Goal: Information Seeking & Learning: Learn about a topic

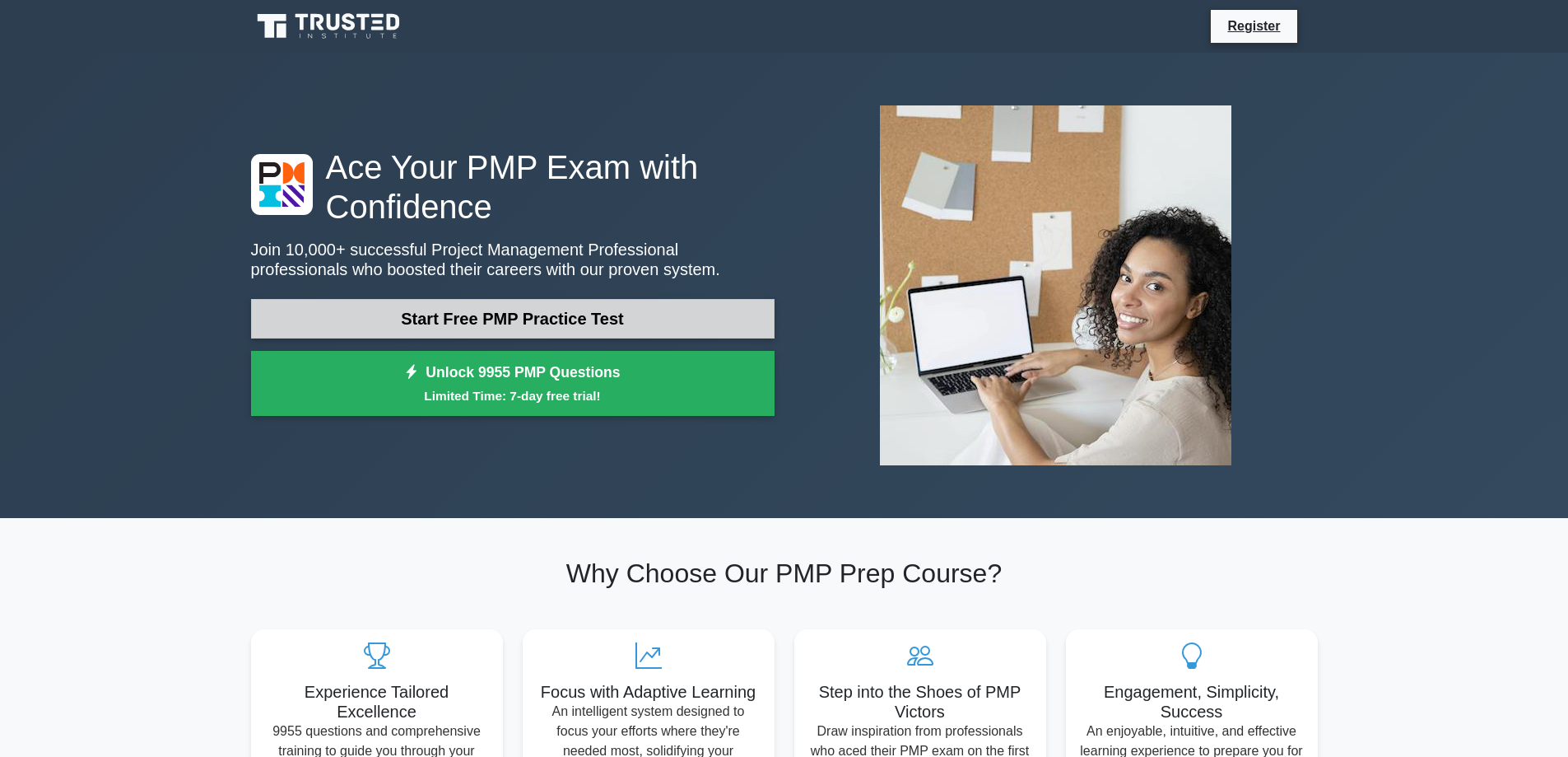
click at [590, 324] on link "Start Free PMP Practice Test" at bounding box center [513, 319] width 523 height 40
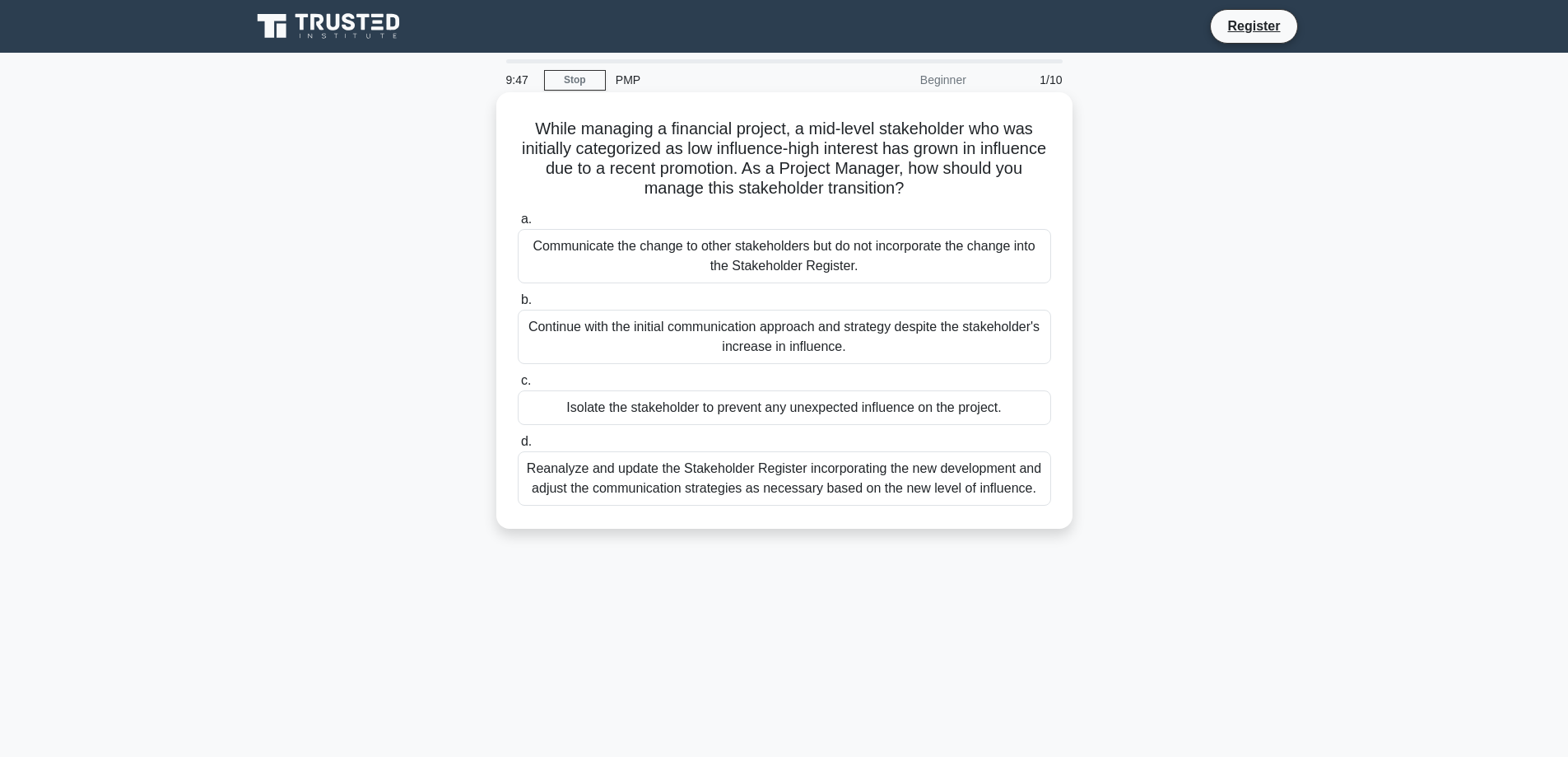
click at [784, 263] on div "Communicate the change to other stakeholders but do not incorporate the change …" at bounding box center [785, 256] width 533 height 54
click at [518, 225] on input "a. Communicate the change to other stakeholders but do not incorporate the chan…" at bounding box center [518, 219] width 0 height 11
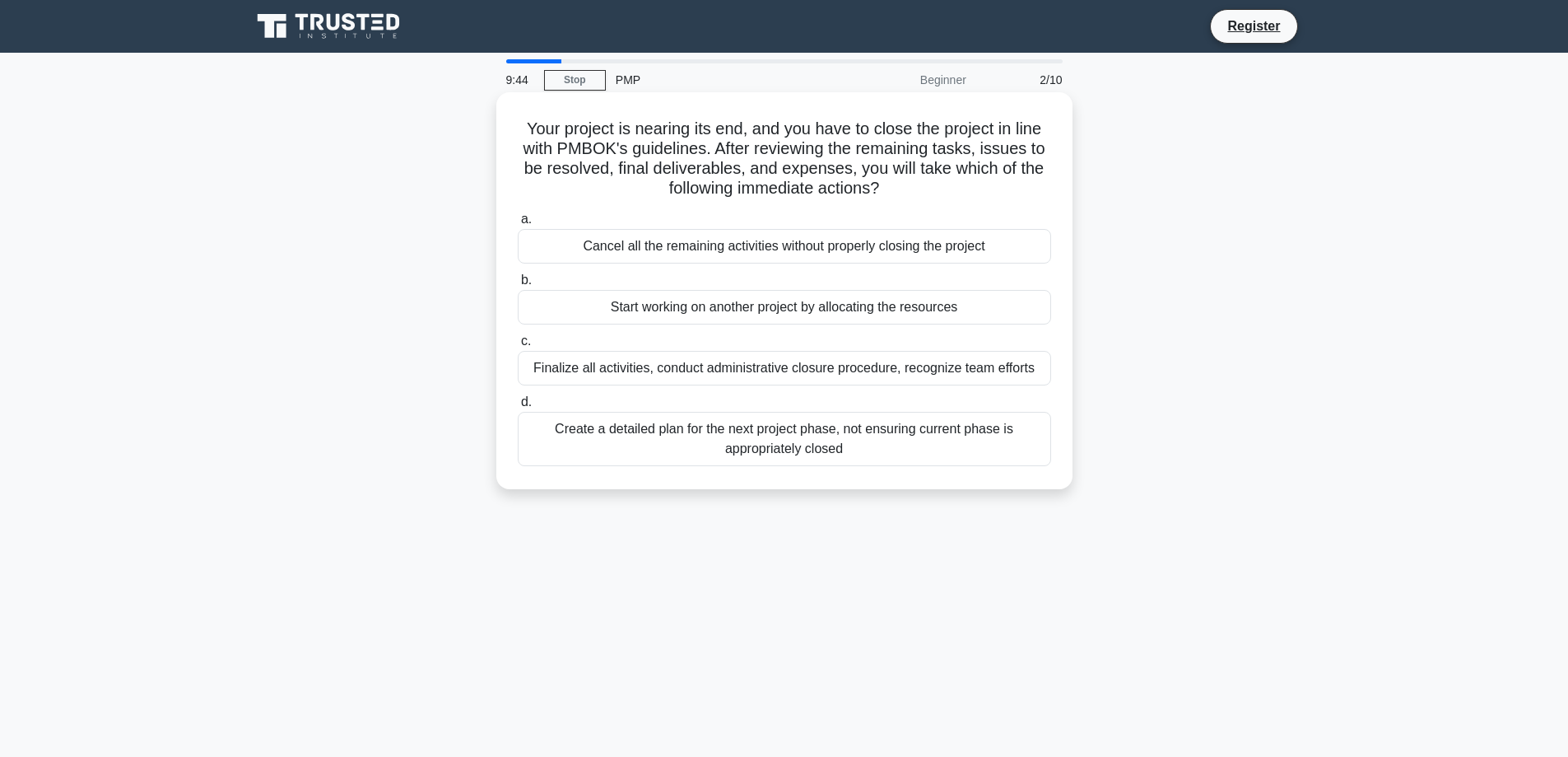
click at [749, 308] on div "Start working on another project by allocating the resources" at bounding box center [785, 307] width 533 height 35
click at [518, 285] on input "b. Start working on another project by allocating the resources" at bounding box center [518, 280] width 0 height 11
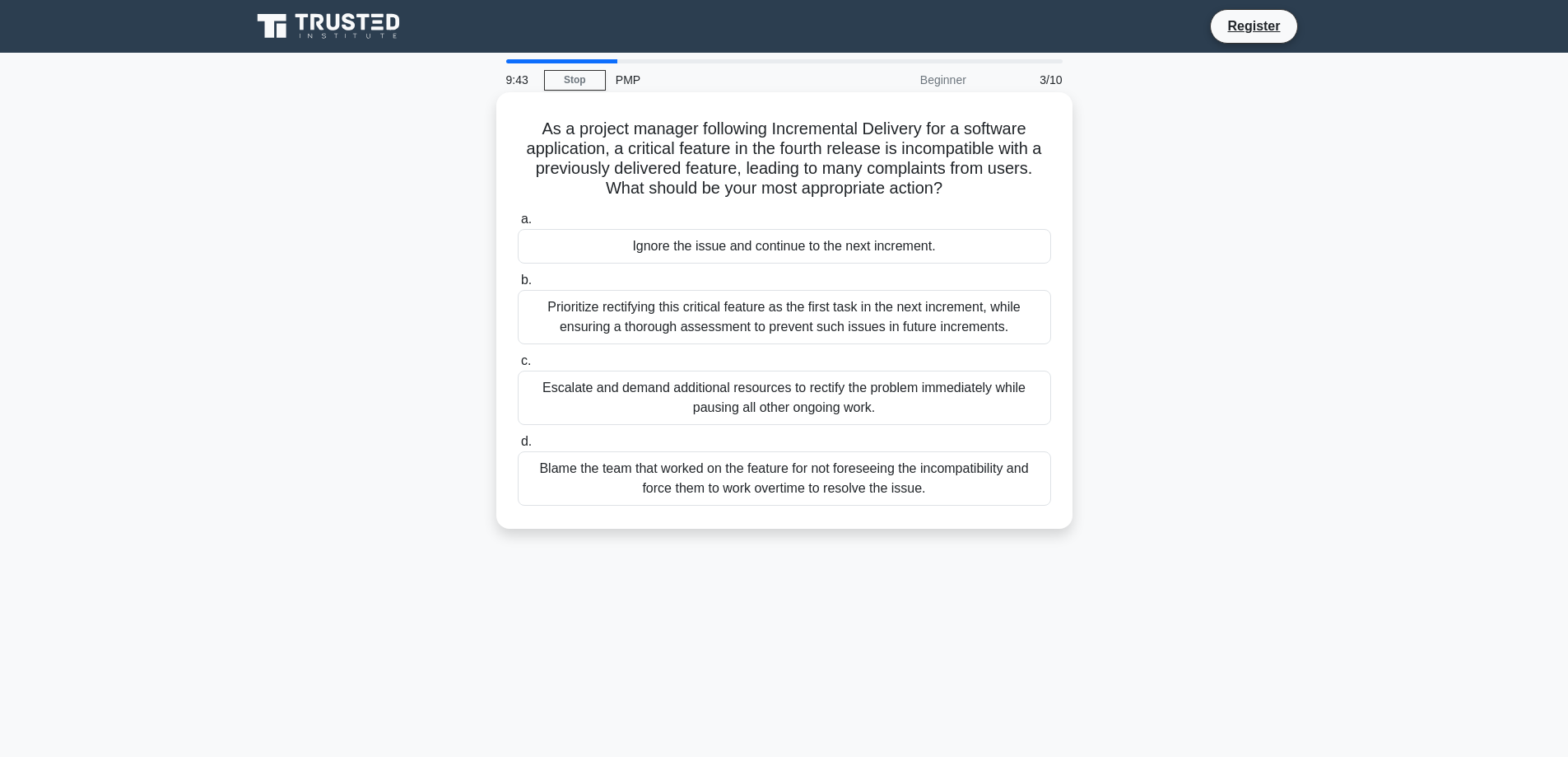
click at [747, 319] on div "Prioritize rectifying this critical feature as the first task in the next incre…" at bounding box center [785, 317] width 533 height 54
click at [518, 285] on input "b. Prioritize rectifying this critical feature as the first task in the next in…" at bounding box center [518, 280] width 0 height 11
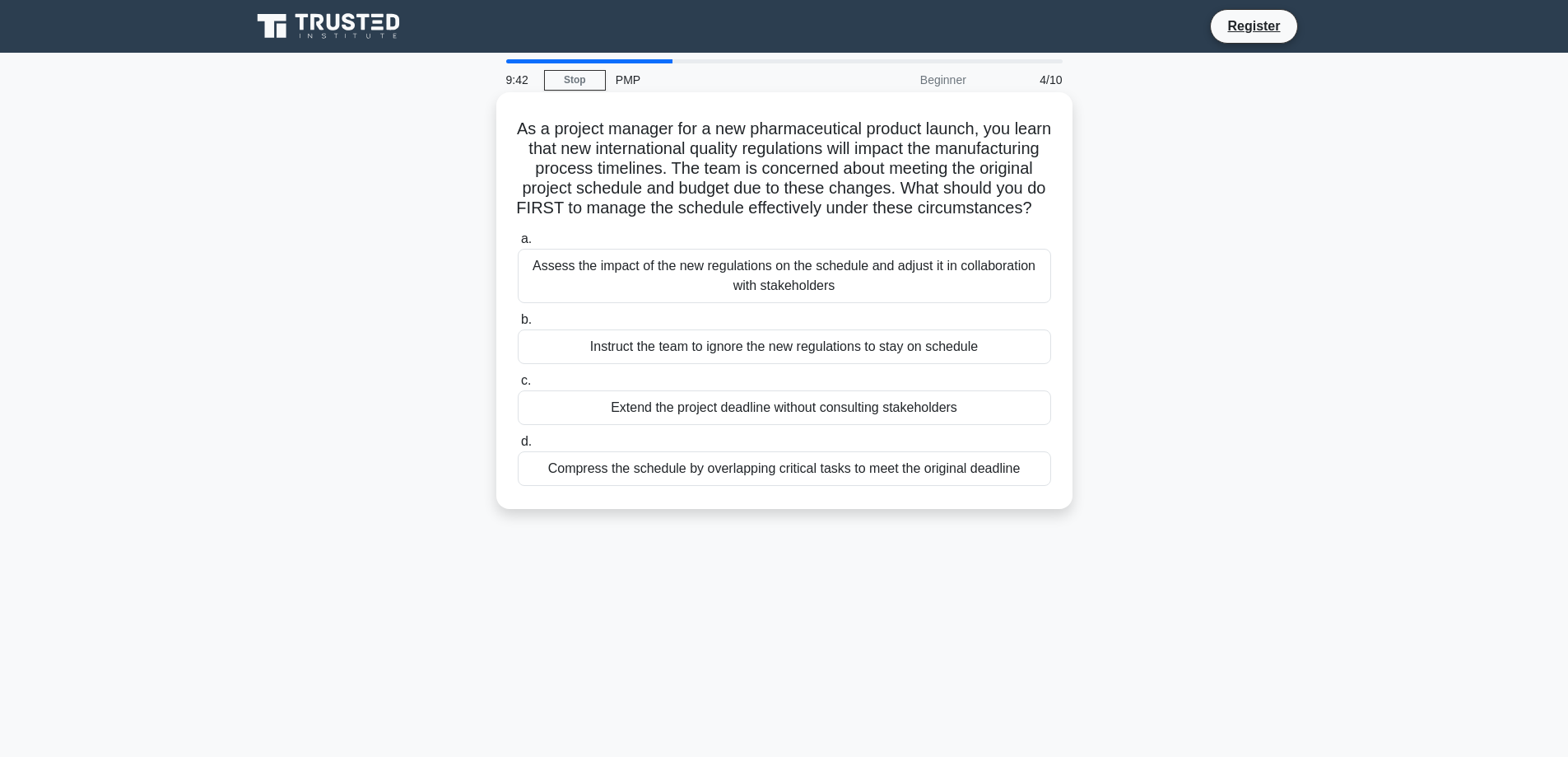
click at [732, 364] on div "Instruct the team to ignore the new regulations to stay on schedule" at bounding box center [785, 347] width 533 height 35
click at [518, 325] on input "b. Instruct the team to ignore the new regulations to stay on schedule" at bounding box center [518, 319] width 0 height 11
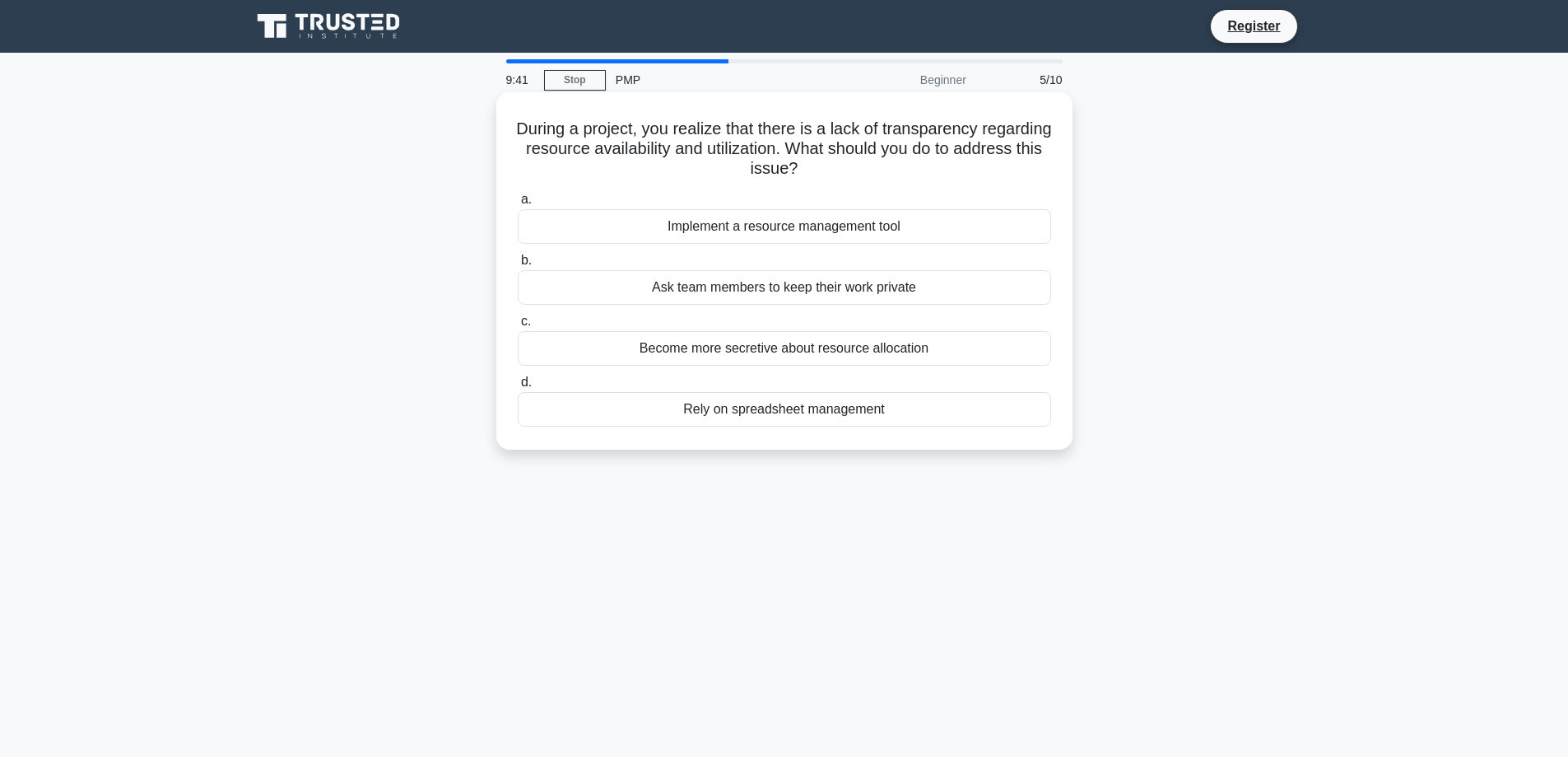
click at [725, 291] on div "Ask team members to keep their work private" at bounding box center [785, 287] width 533 height 35
click at [518, 266] on input "b. Ask team members to keep their work private" at bounding box center [518, 260] width 0 height 11
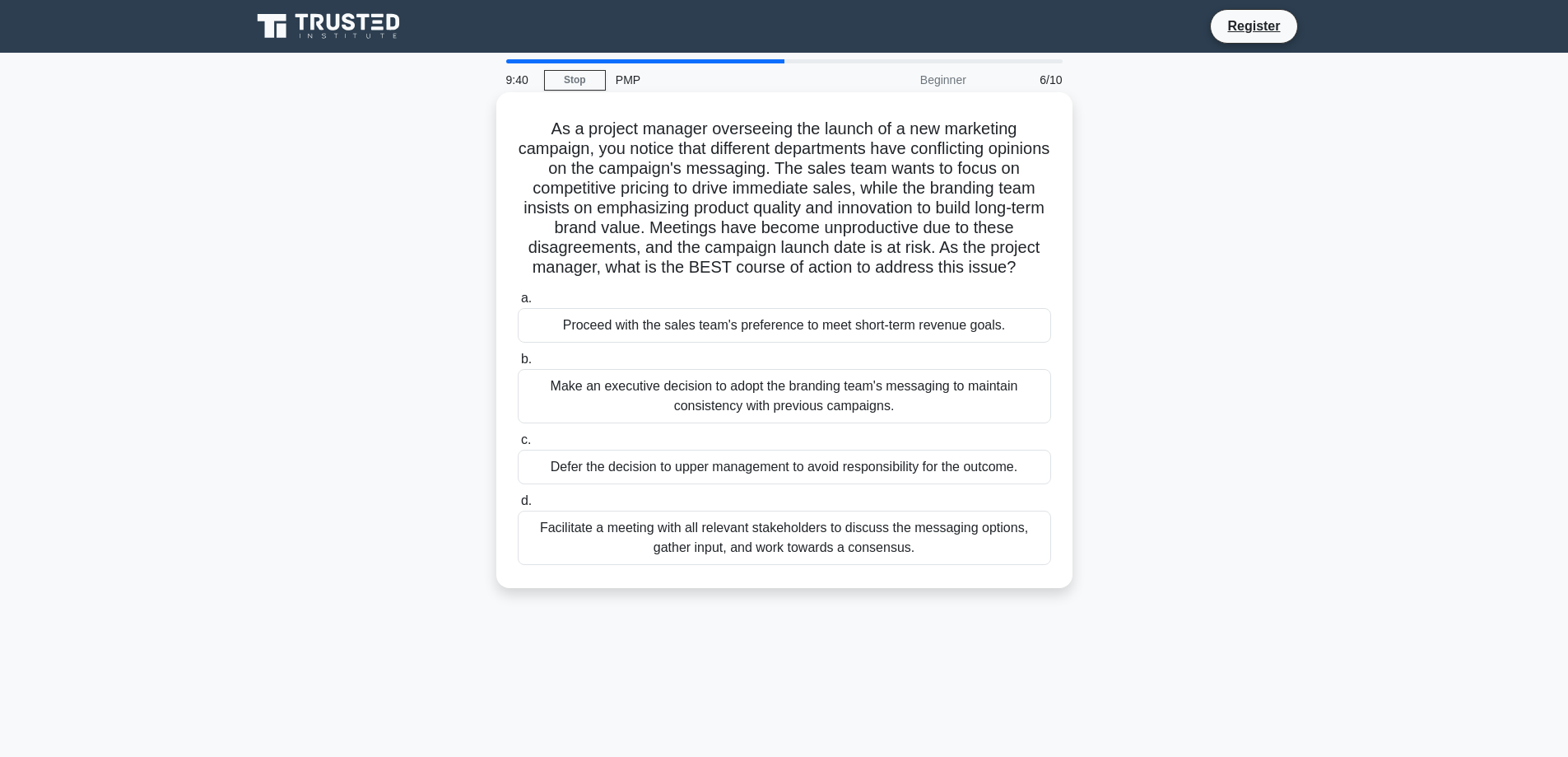
click at [687, 555] on div "Facilitate a meeting with all relevant stakeholders to discuss the messaging op…" at bounding box center [785, 538] width 533 height 54
click at [518, 506] on input "d. Facilitate a meeting with all relevant stakeholders to discuss the messaging…" at bounding box center [518, 500] width 0 height 11
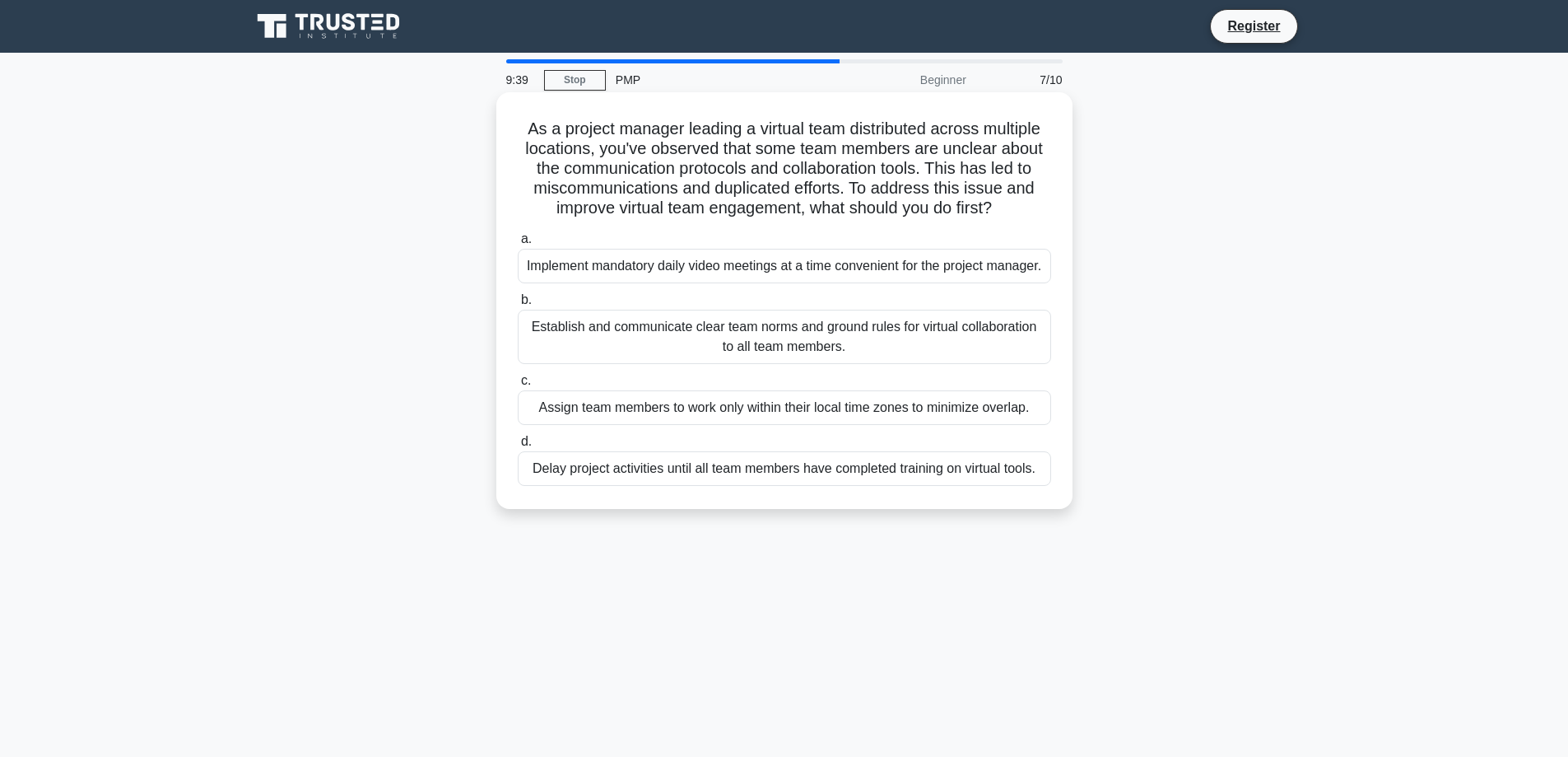
click at [725, 271] on div "Implement mandatory daily video meetings at a time convenient for the project m…" at bounding box center [785, 266] width 533 height 35
click at [518, 245] on input "a. Implement mandatory daily video meetings at a time convenient for the projec…" at bounding box center [518, 239] width 0 height 11
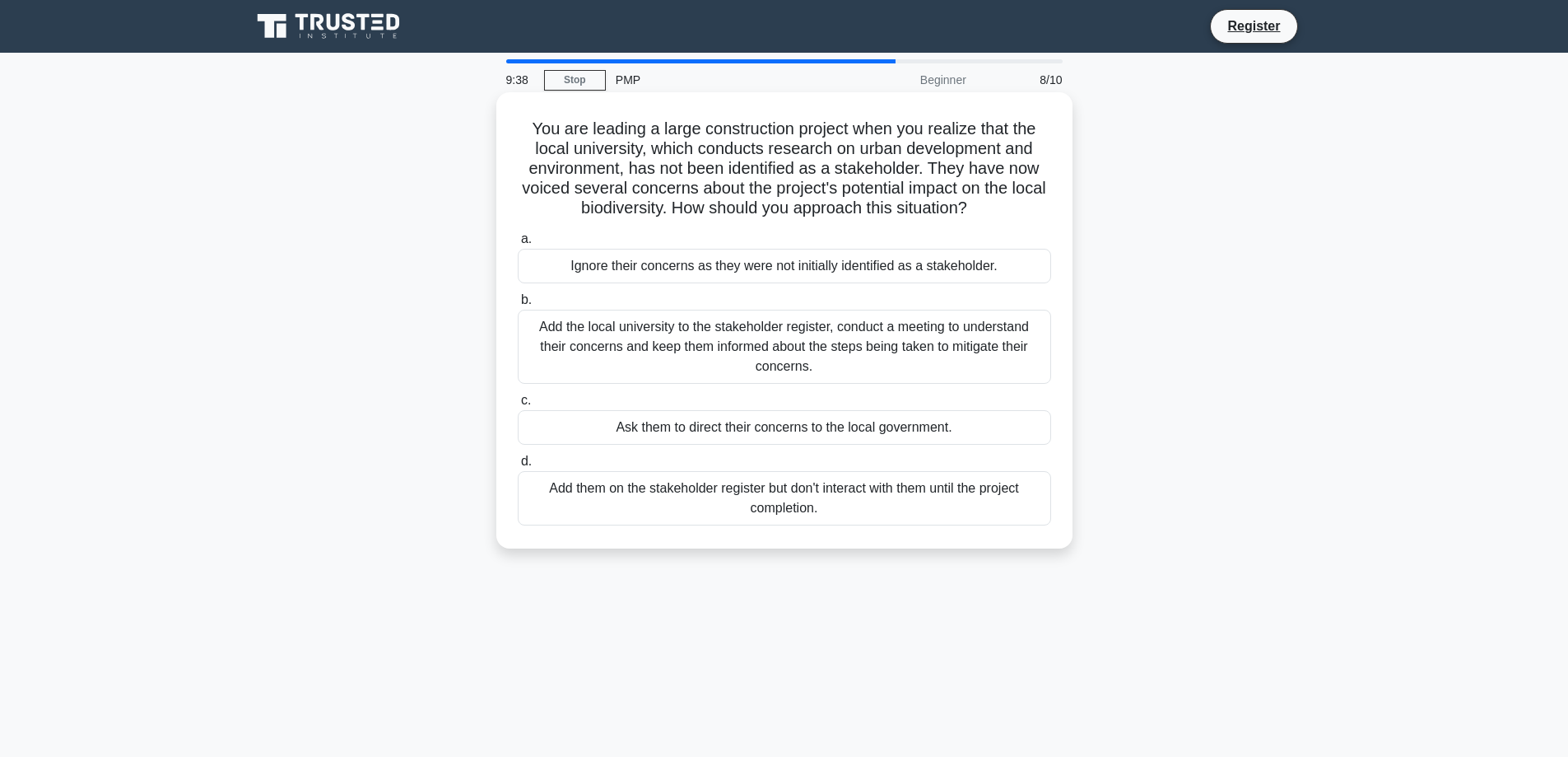
click at [701, 431] on div "Ask them to direct their concerns to the local government." at bounding box center [785, 427] width 533 height 35
click at [518, 406] on input "c. Ask them to direct their concerns to the local government." at bounding box center [518, 400] width 0 height 11
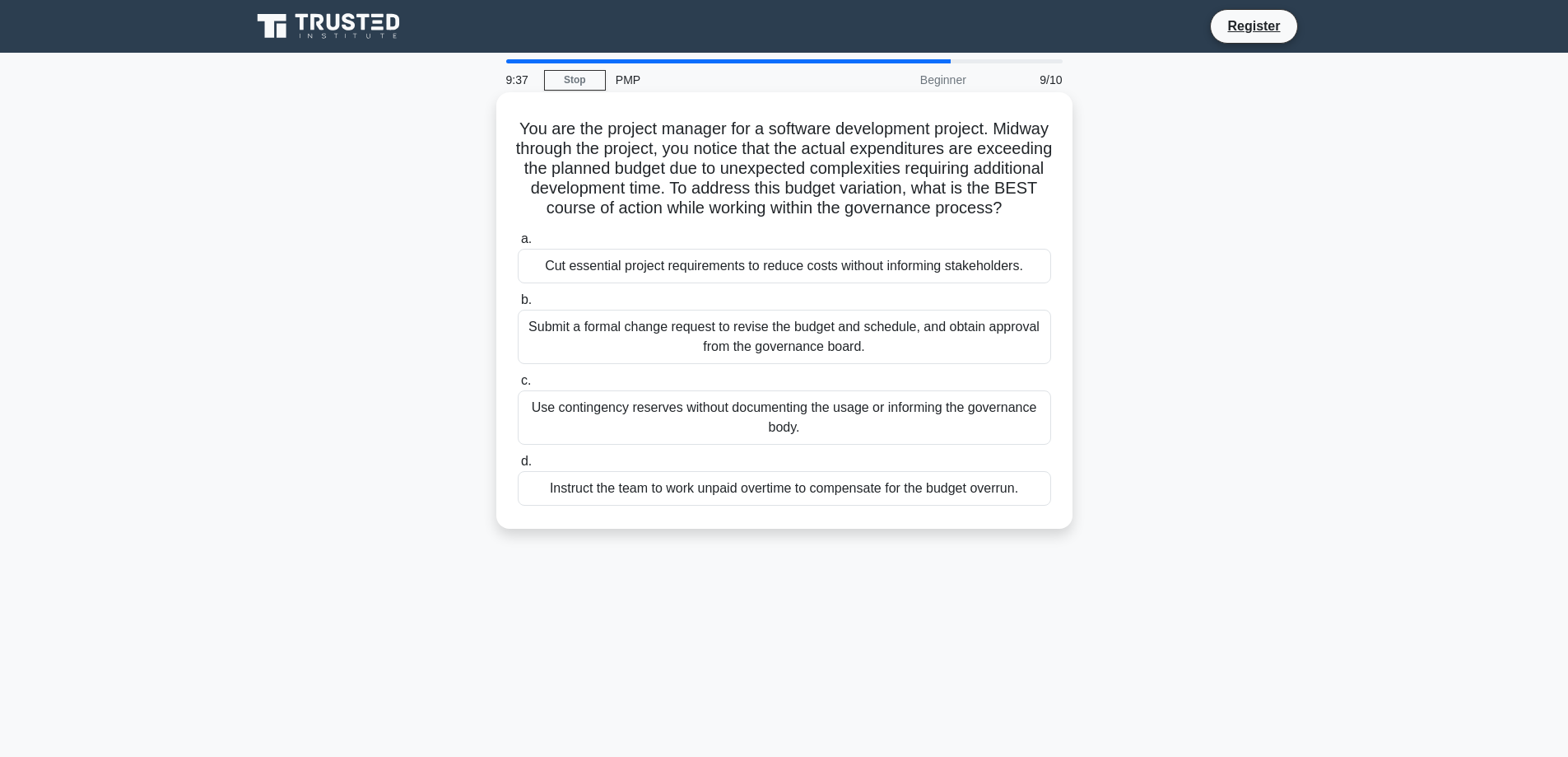
click at [722, 488] on label "d. Instruct the team to work unpaid overtime to compensate for the budget overr…" at bounding box center [785, 478] width 533 height 54
click at [518, 466] on input "d. Instruct the team to work unpaid overtime to compensate for the budget overr…" at bounding box center [518, 461] width 0 height 11
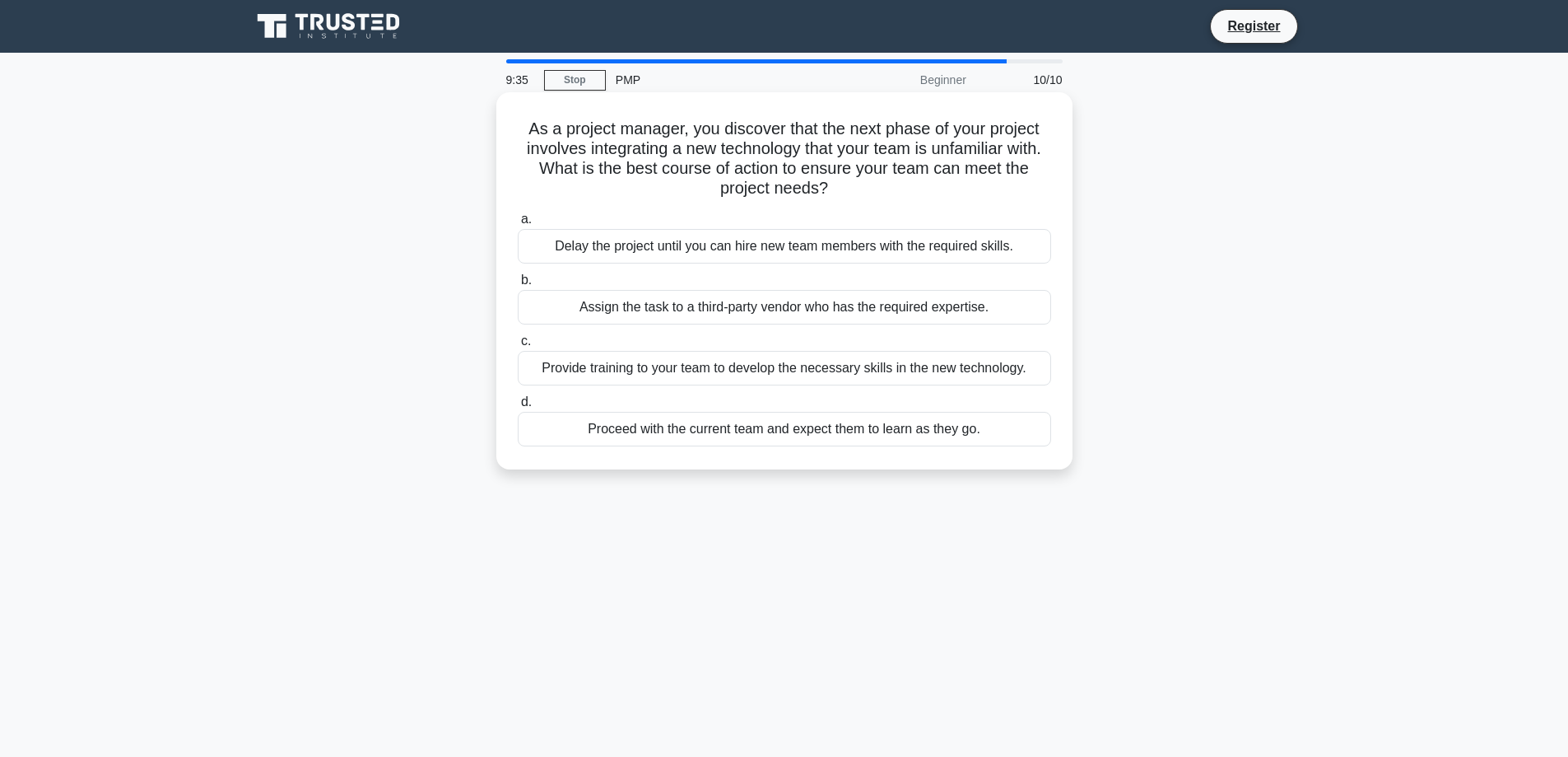
click at [774, 365] on div "Provide training to your team to develop the necessary skills in the new techno…" at bounding box center [785, 368] width 533 height 35
click at [518, 347] on input "c. Provide training to your team to develop the necessary skills in the new tec…" at bounding box center [518, 341] width 0 height 11
